Goal: Find specific page/section: Find specific page/section

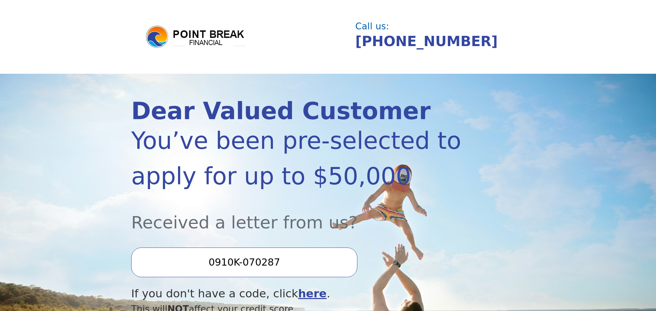
click at [480, 176] on div "Dear Valued Customer You’ve been pre-selected to apply for up to $50,000 Receiv…" at bounding box center [327, 243] width 393 height 339
click at [564, 118] on section "Dear Valued Customer You’ve been pre-selected to apply for up to $50,000 Receiv…" at bounding box center [328, 243] width 656 height 339
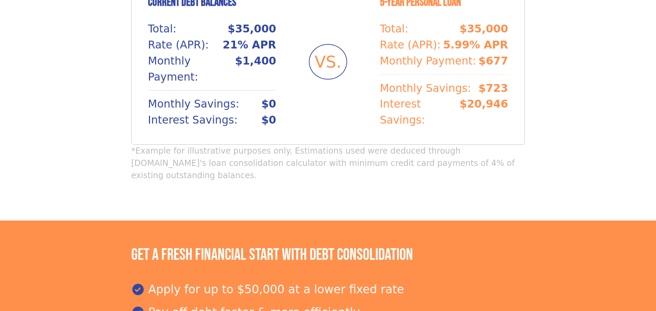
scroll to position [620, 0]
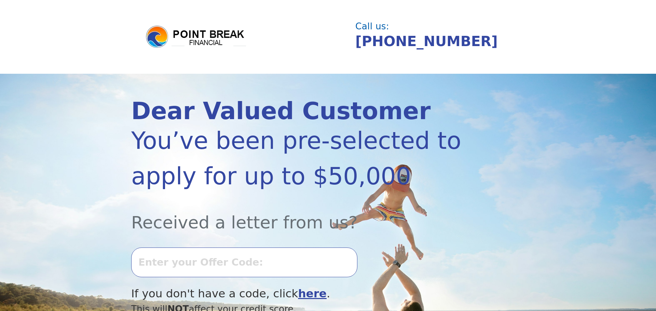
click at [531, 62] on header "Call us: [PHONE_NUMBER]" at bounding box center [328, 37] width 656 height 74
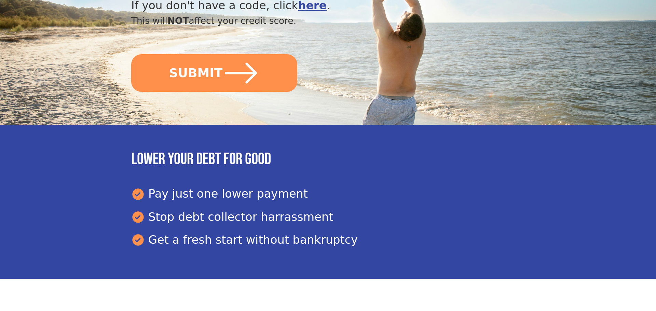
scroll to position [287, 0]
